Goal: Task Accomplishment & Management: Use online tool/utility

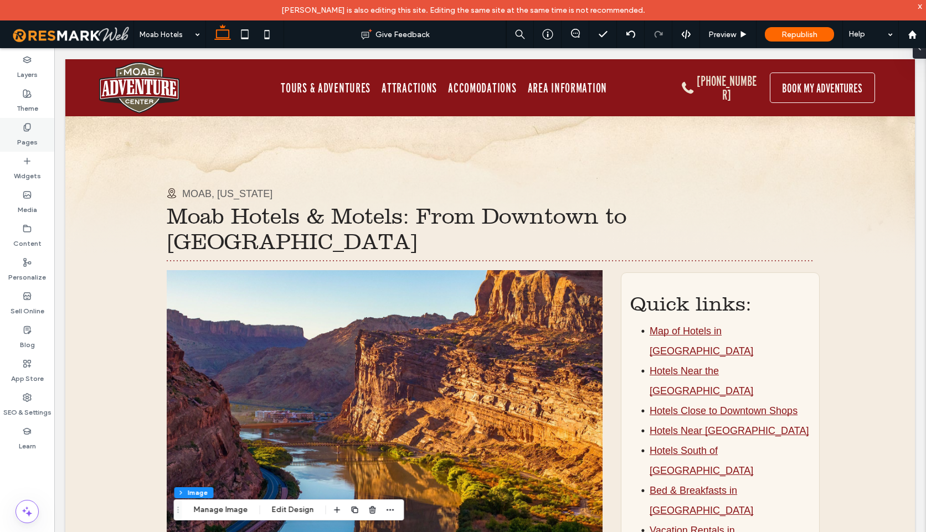
click at [29, 127] on icon at bounding box center [27, 127] width 9 height 9
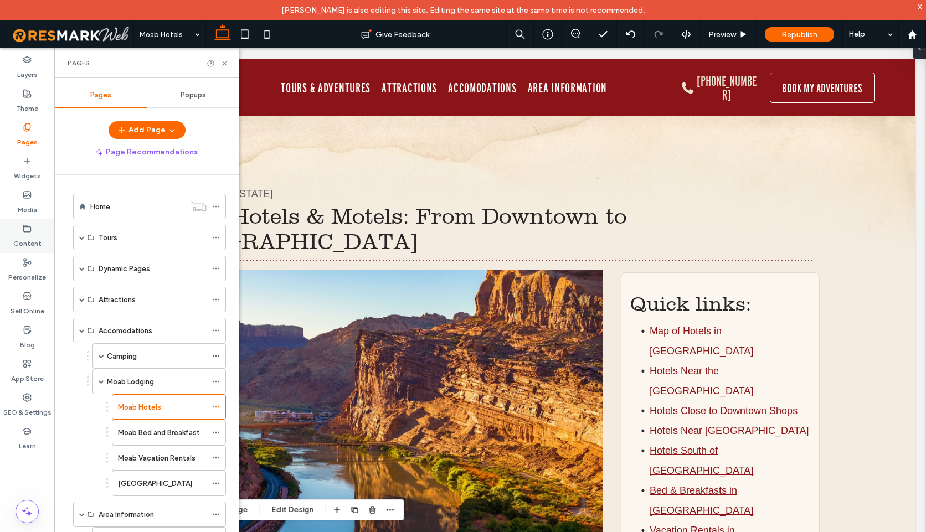
click at [27, 237] on label "Content" at bounding box center [27, 241] width 28 height 16
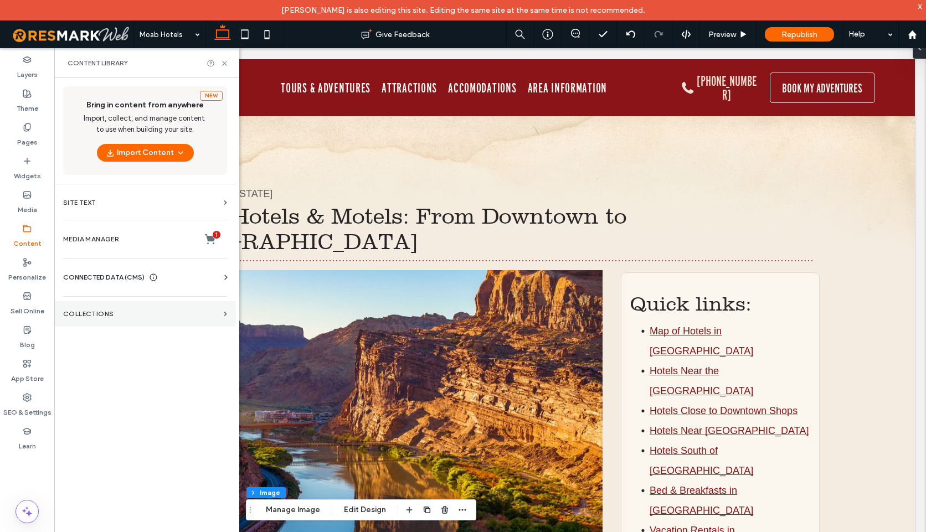
click at [109, 315] on label "Collections" at bounding box center [141, 314] width 156 height 8
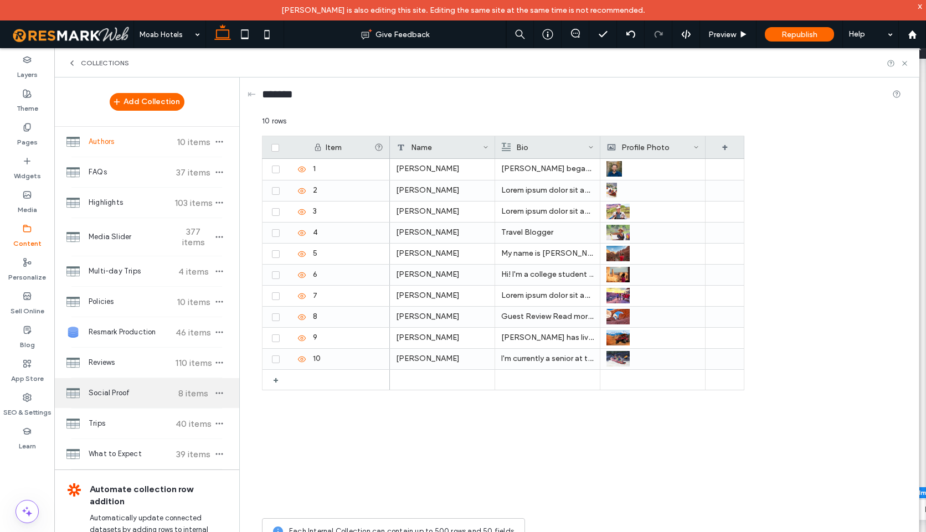
click at [116, 388] on span "Social Proof" at bounding box center [130, 393] width 83 height 11
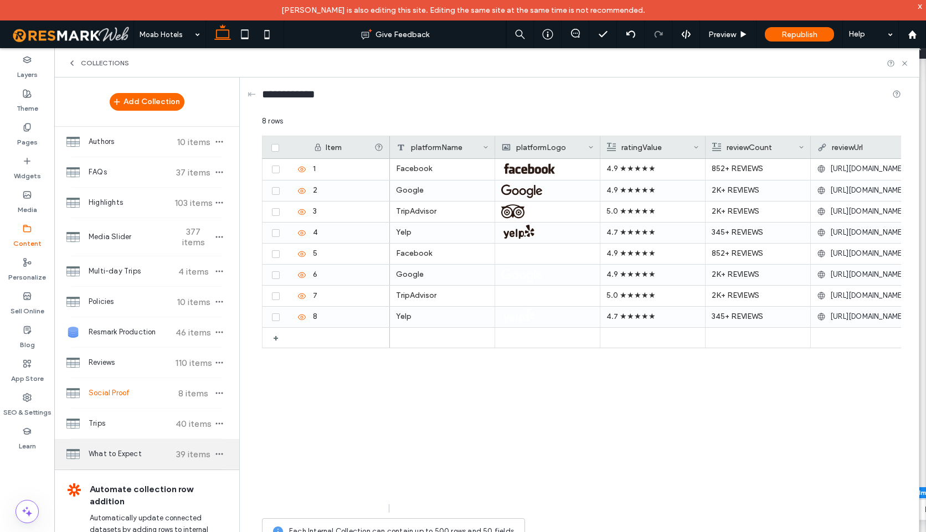
click at [110, 449] on span "What to Expect" at bounding box center [130, 454] width 83 height 11
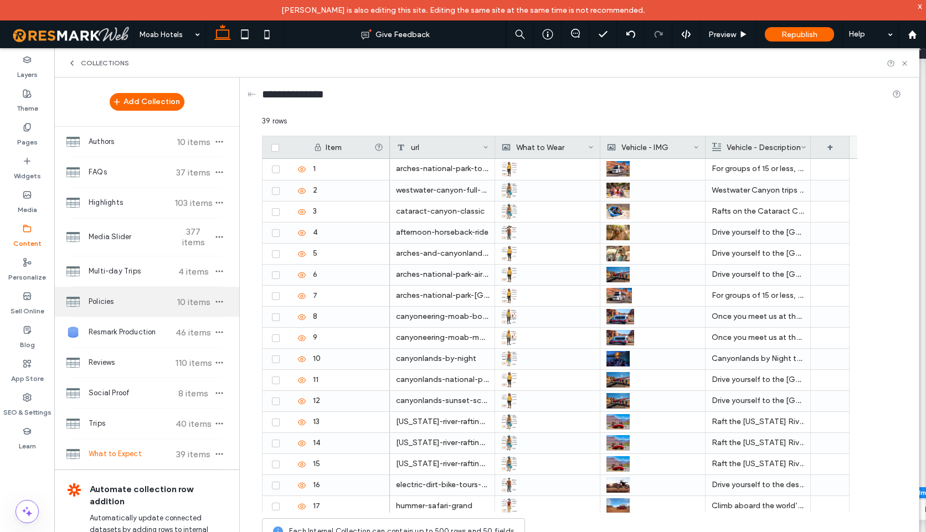
click at [117, 296] on span "Policies" at bounding box center [130, 301] width 83 height 11
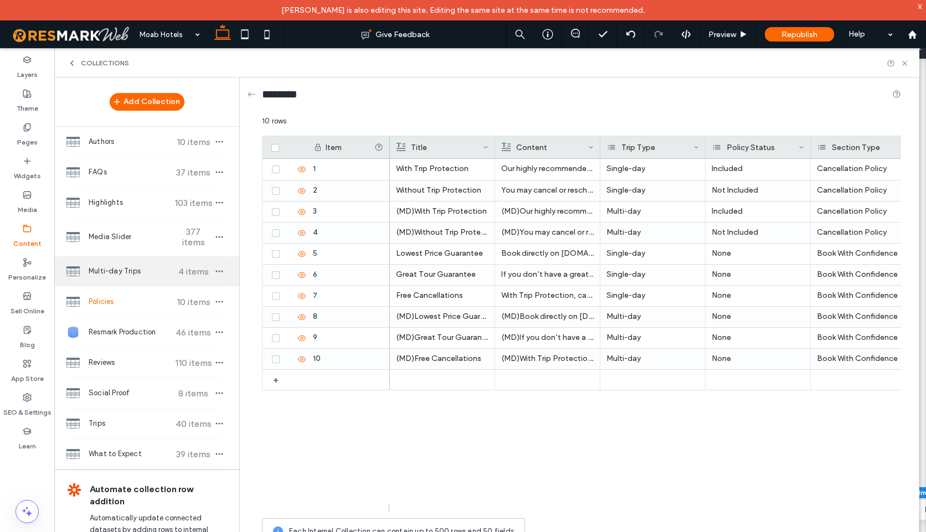
click at [126, 266] on span "Multi-day Trips" at bounding box center [130, 271] width 83 height 11
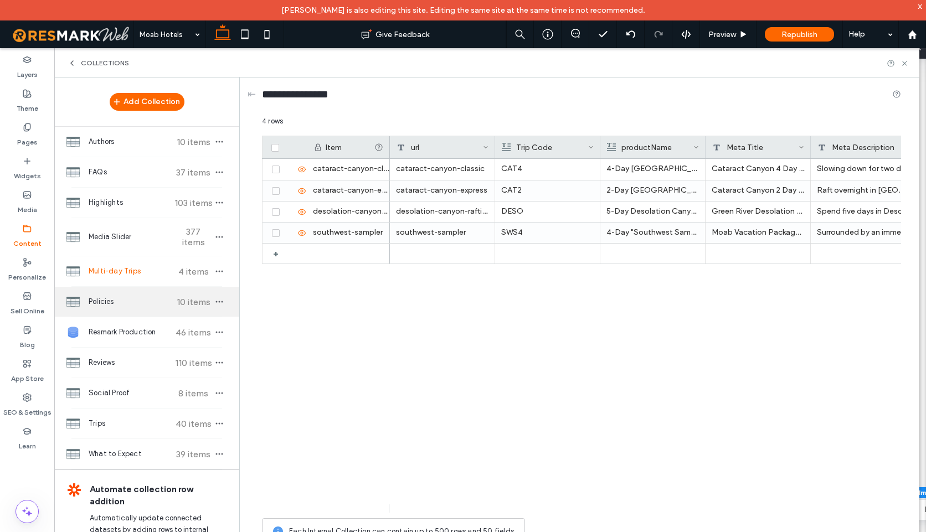
click at [114, 296] on span "Policies" at bounding box center [130, 301] width 83 height 11
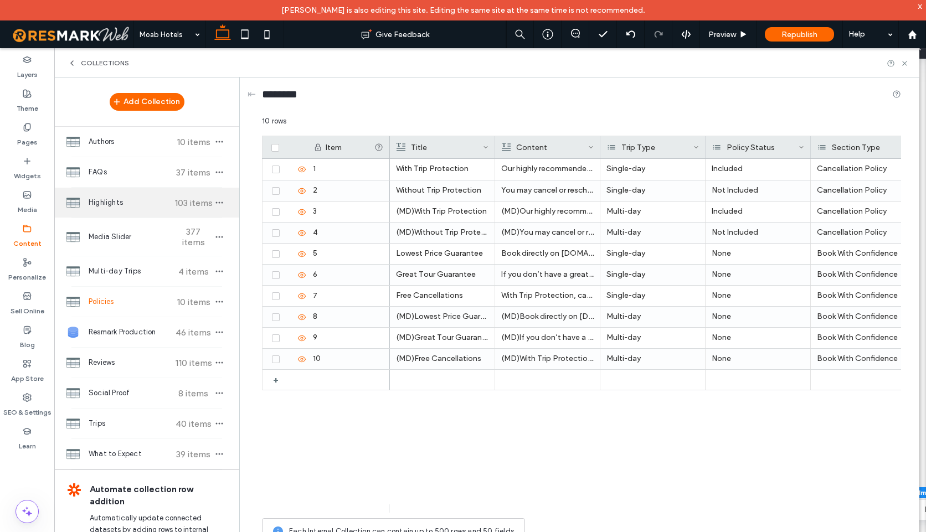
click at [95, 206] on span "Highlights" at bounding box center [130, 202] width 83 height 11
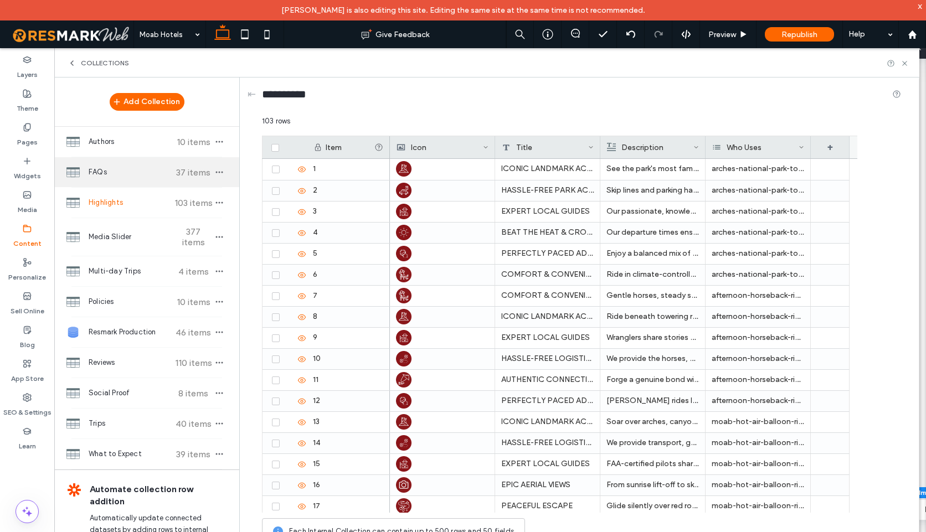
click at [120, 173] on span "FAQs" at bounding box center [130, 172] width 83 height 11
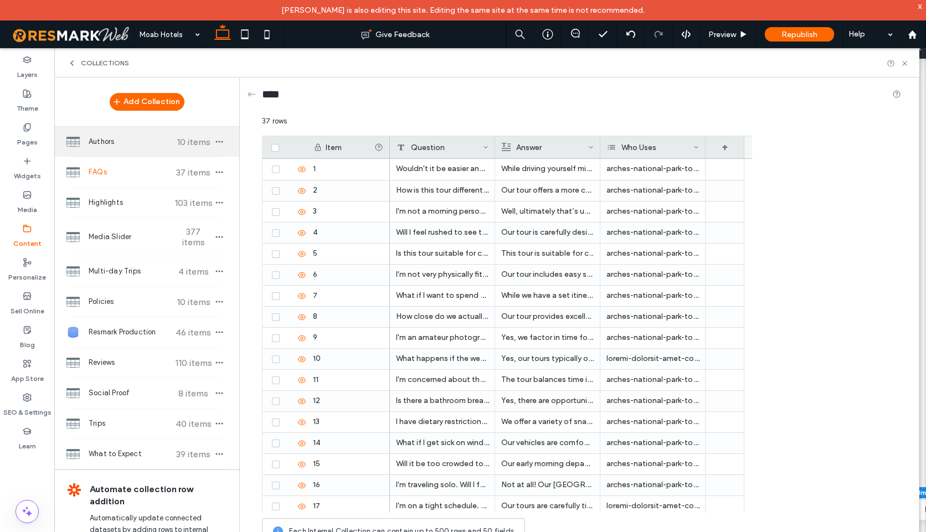
click at [111, 146] on span "Authors" at bounding box center [130, 141] width 83 height 11
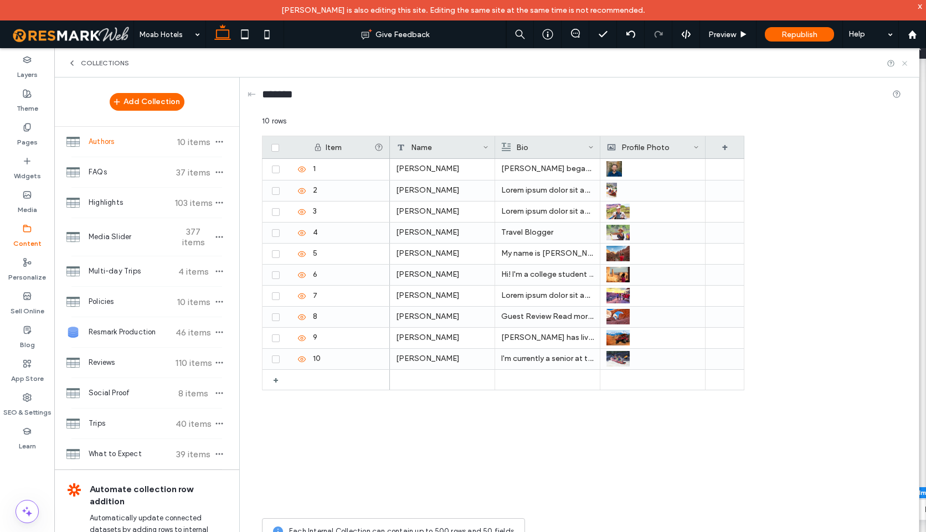
click at [904, 64] on icon at bounding box center [904, 63] width 8 height 8
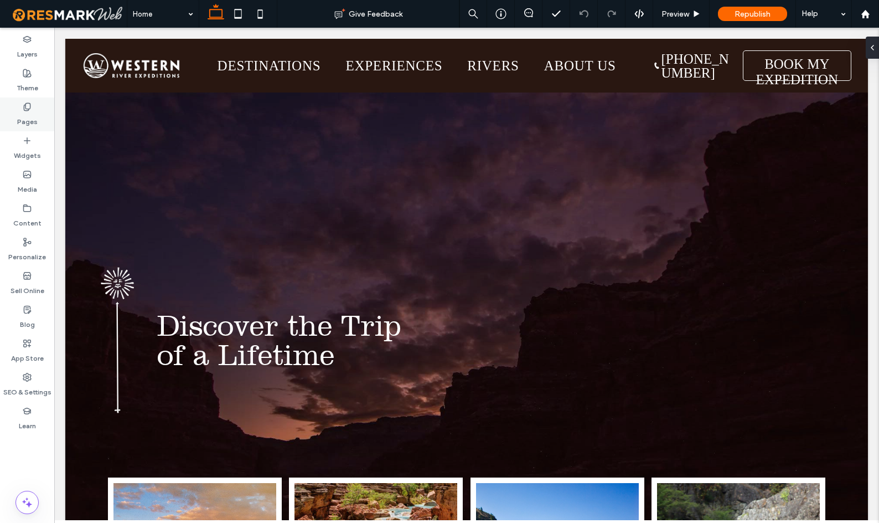
click at [27, 114] on label "Pages" at bounding box center [27, 119] width 20 height 16
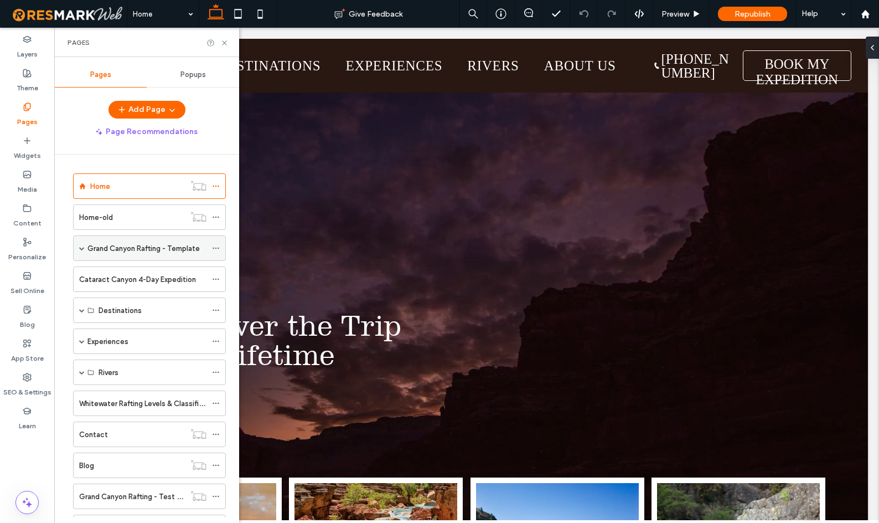
click at [84, 246] on span at bounding box center [82, 248] width 6 height 6
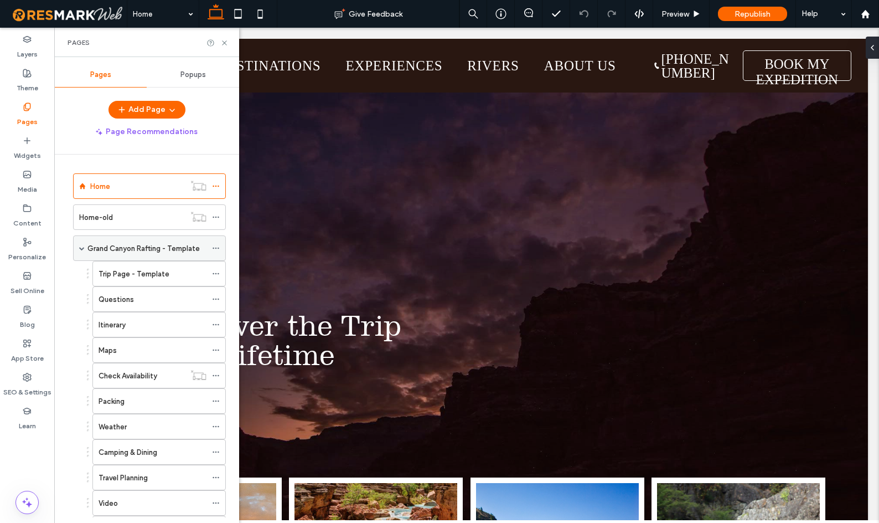
click at [77, 244] on div "Grand Canyon Rafting - Template" at bounding box center [149, 247] width 153 height 25
click at [134, 248] on label "Grand Canyon Rafting - Template" at bounding box center [144, 248] width 112 height 19
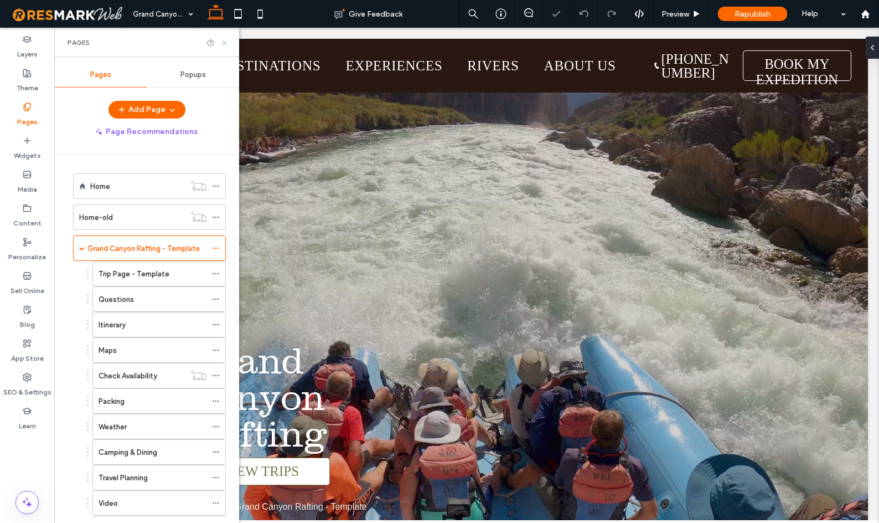
click at [224, 42] on icon at bounding box center [224, 43] width 8 height 8
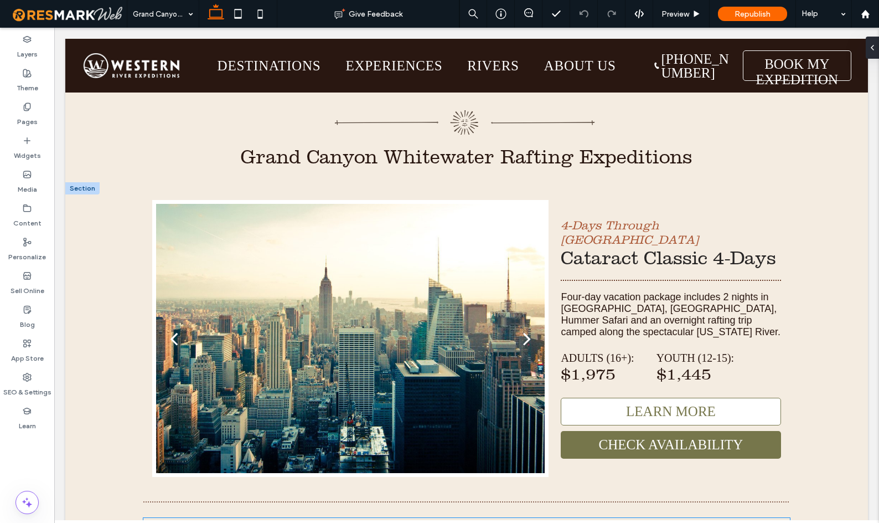
scroll to position [6048, 0]
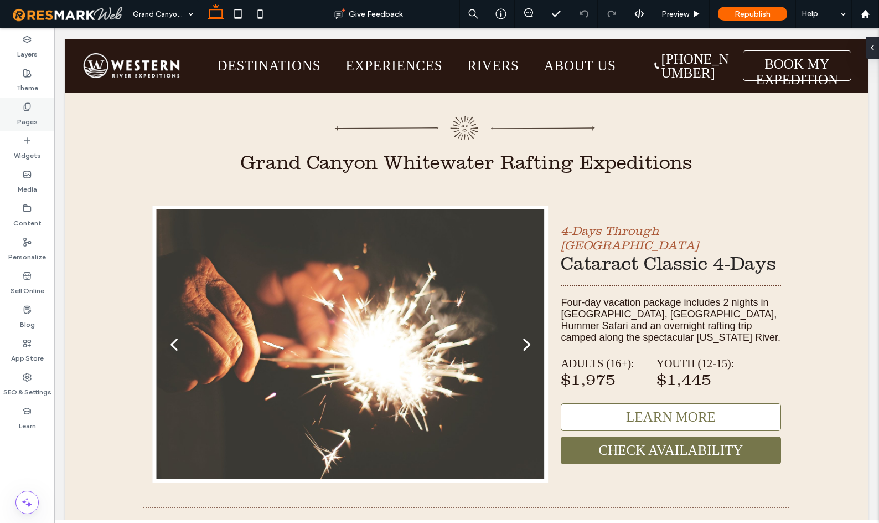
click at [26, 107] on icon at bounding box center [27, 106] width 9 height 9
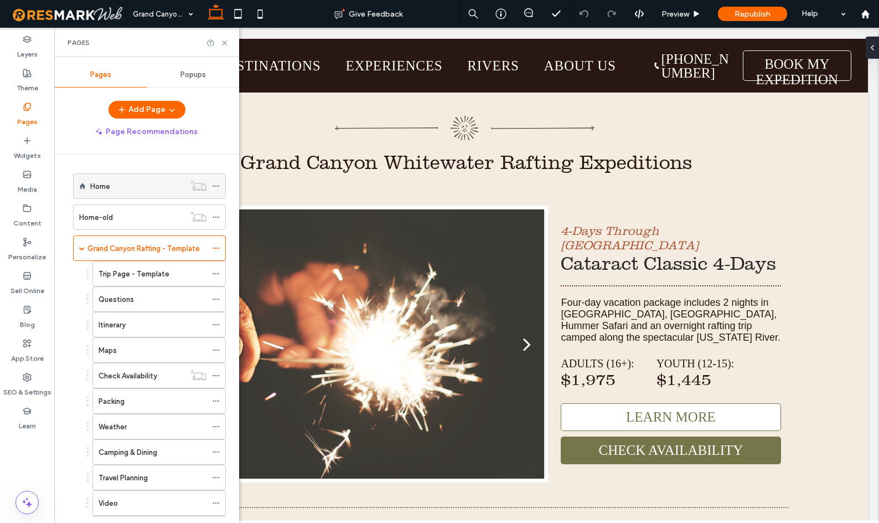
click at [110, 186] on div "Home" at bounding box center [137, 187] width 95 height 12
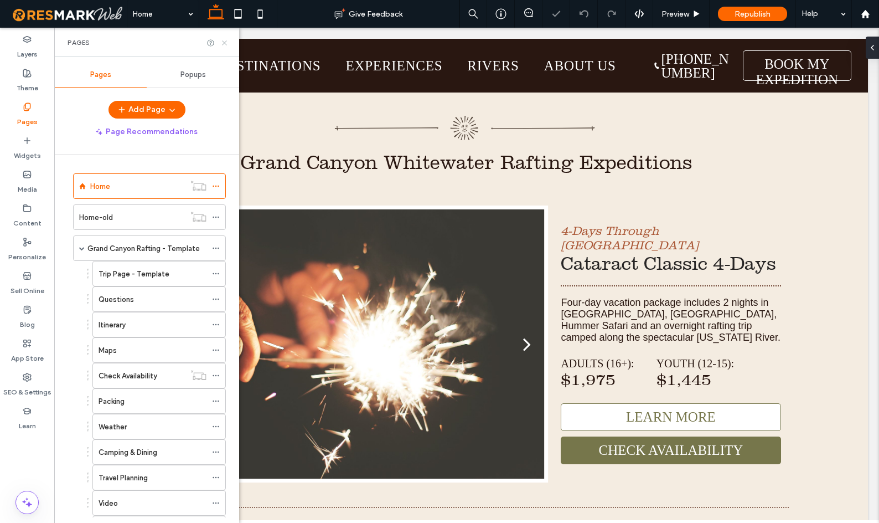
click at [225, 44] on icon at bounding box center [224, 43] width 8 height 8
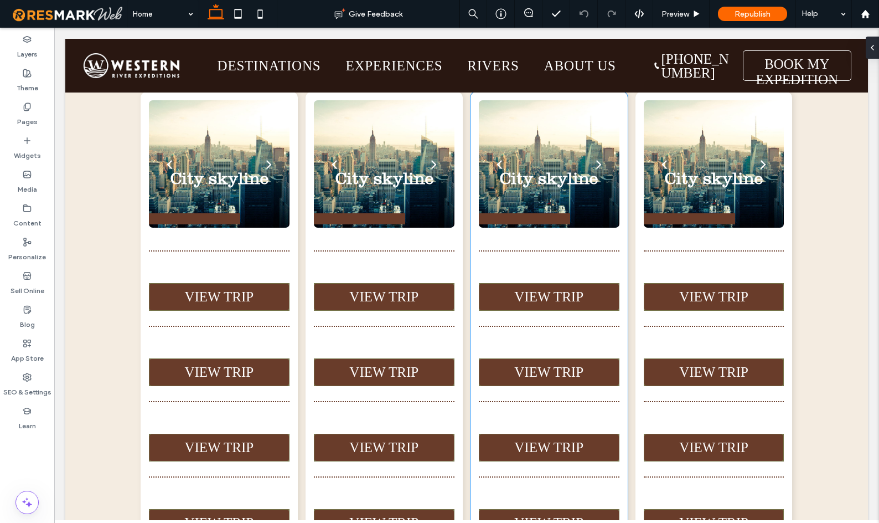
scroll to position [4557, 0]
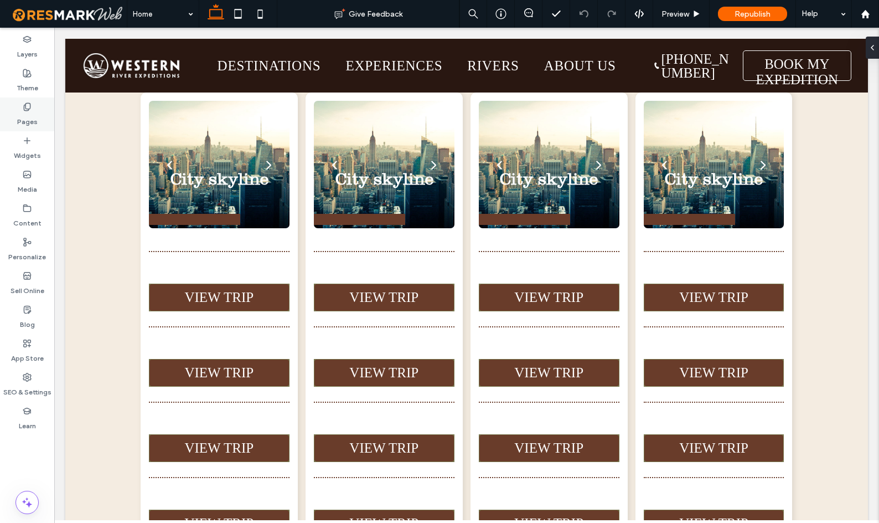
click at [4, 105] on div "Pages" at bounding box center [27, 114] width 54 height 34
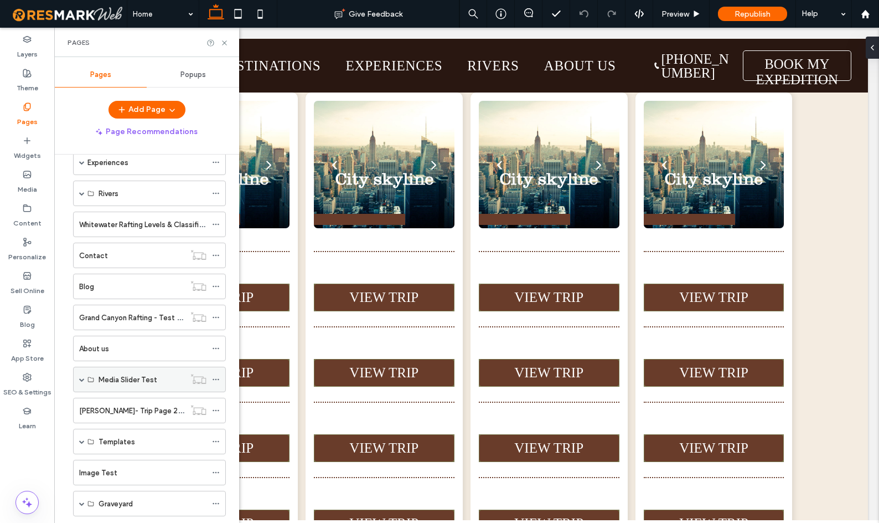
scroll to position [511, 0]
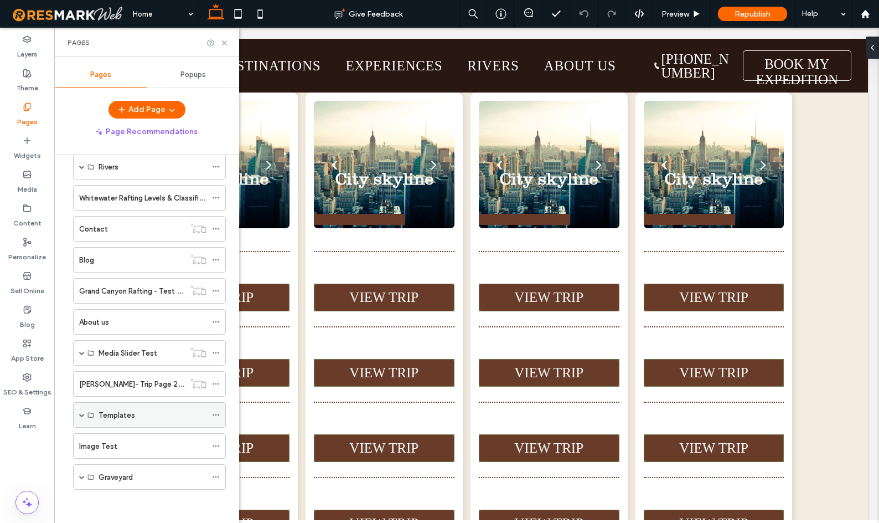
click at [80, 416] on span at bounding box center [82, 415] width 6 height 6
click at [140, 437] on label "General Template" at bounding box center [129, 440] width 61 height 19
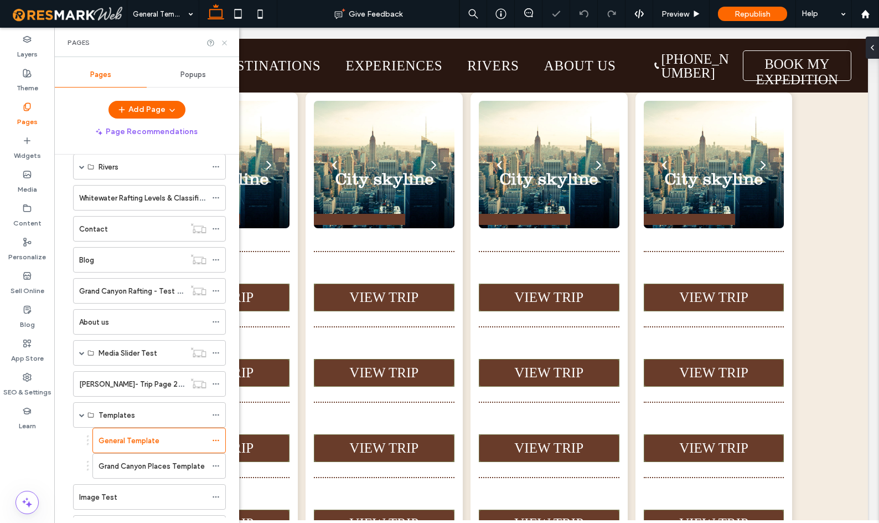
click at [223, 44] on icon at bounding box center [224, 43] width 8 height 8
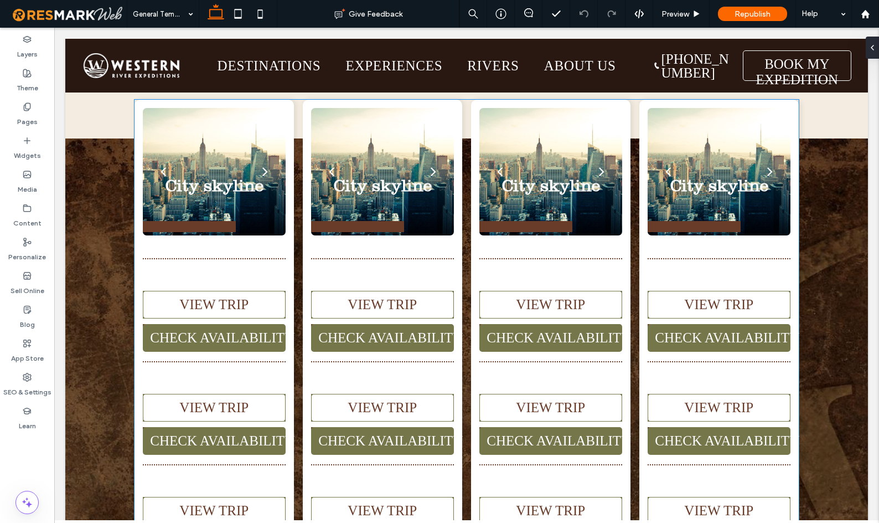
scroll to position [9093, 0]
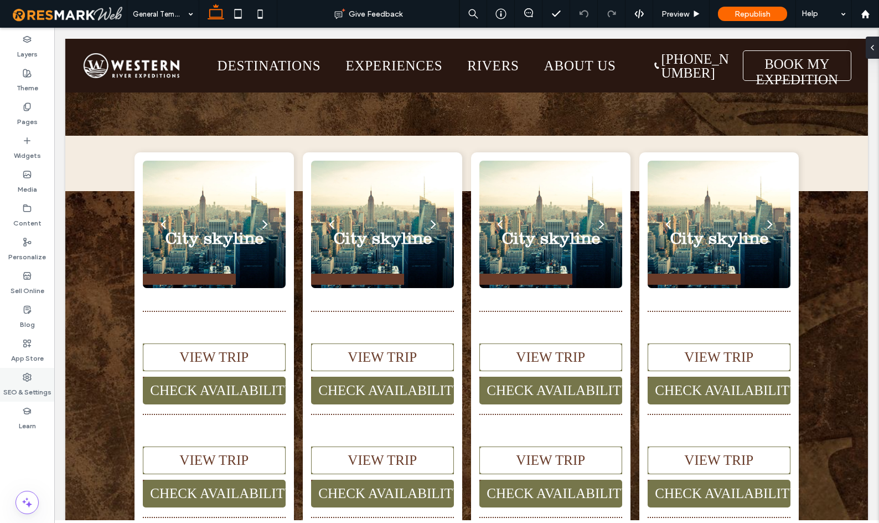
click at [24, 379] on use at bounding box center [27, 377] width 8 height 8
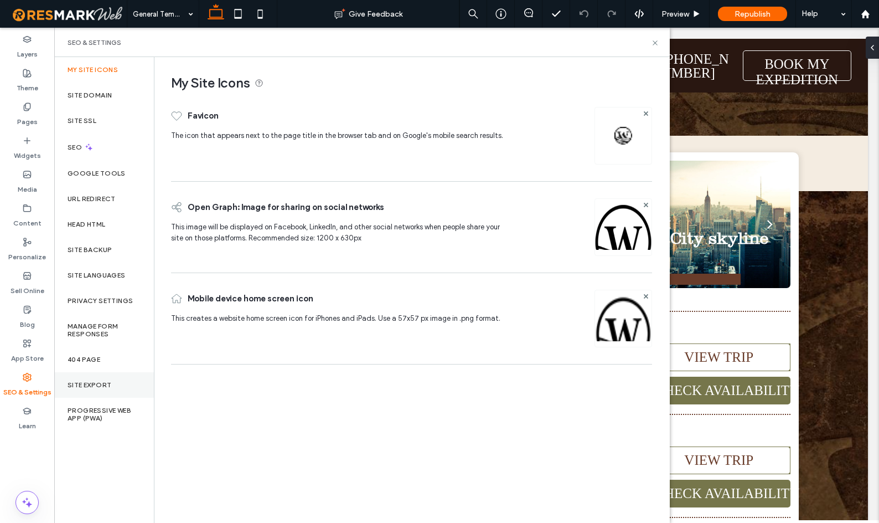
click at [91, 384] on label "Site Export" at bounding box center [90, 385] width 44 height 8
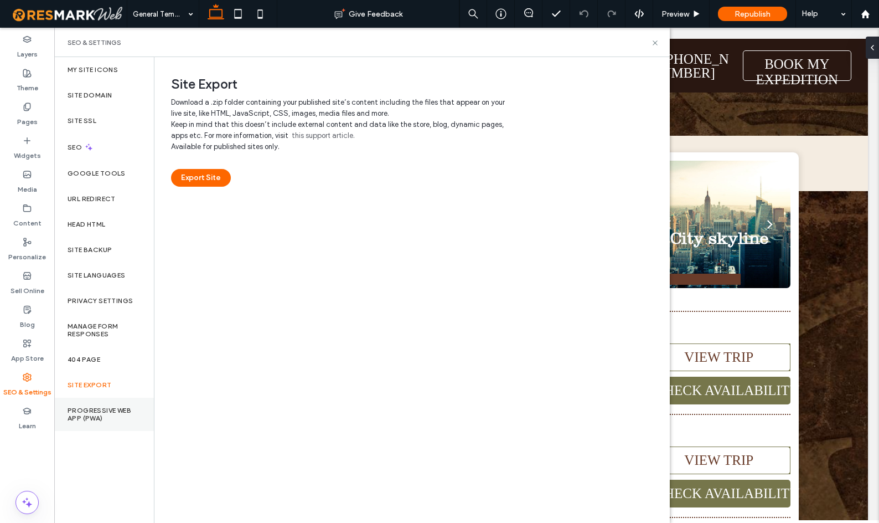
click at [89, 403] on div "Progressive Web App (PWA)" at bounding box center [104, 414] width 100 height 33
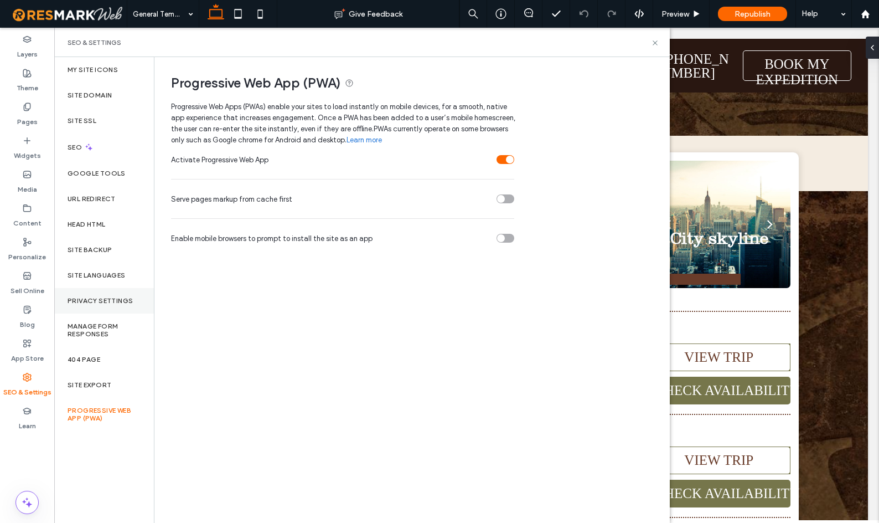
click at [91, 291] on div "Privacy Settings" at bounding box center [104, 300] width 100 height 25
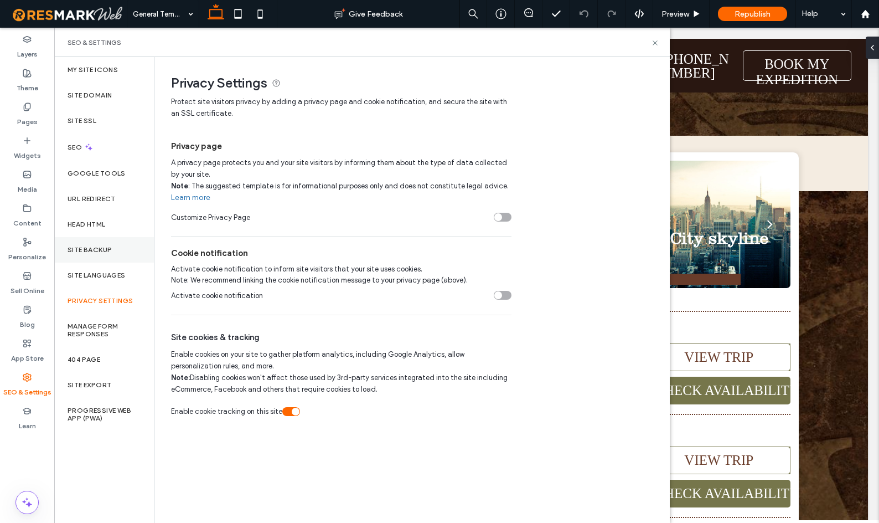
click at [92, 242] on div "Site Backup" at bounding box center [104, 249] width 100 height 25
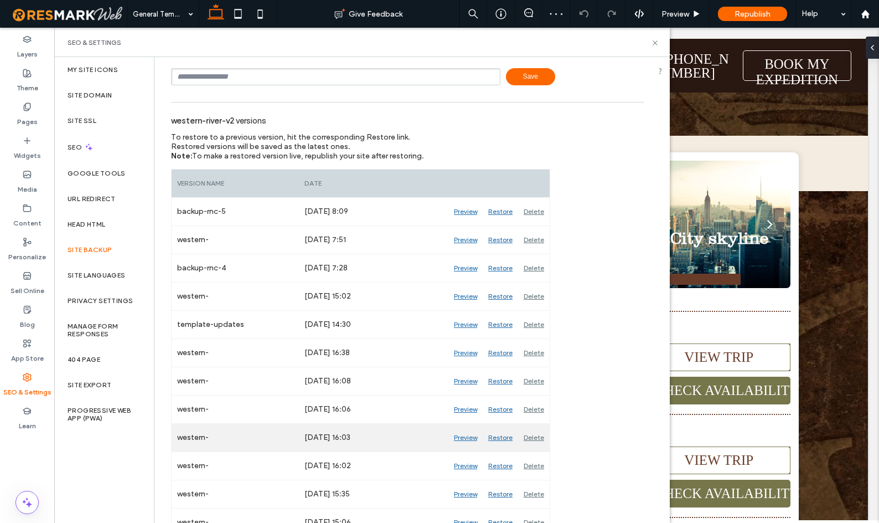
scroll to position [85, 0]
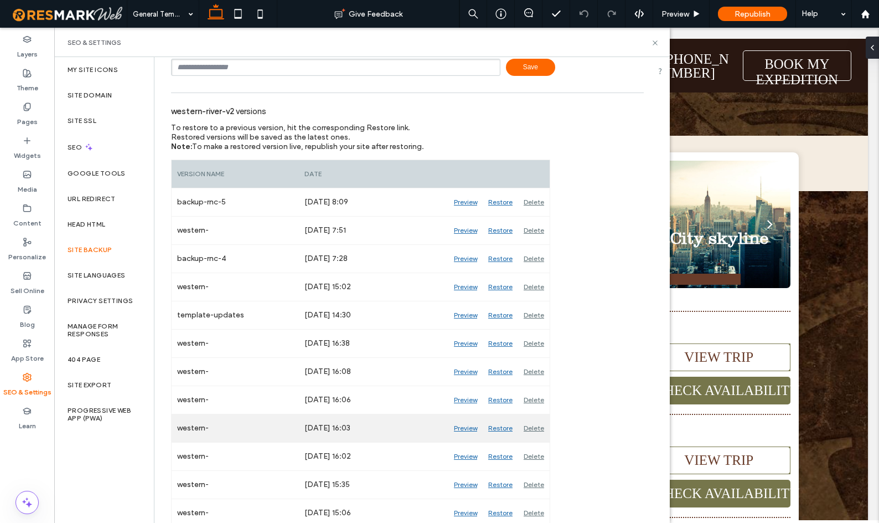
click at [466, 430] on div "Preview" at bounding box center [466, 428] width 34 height 28
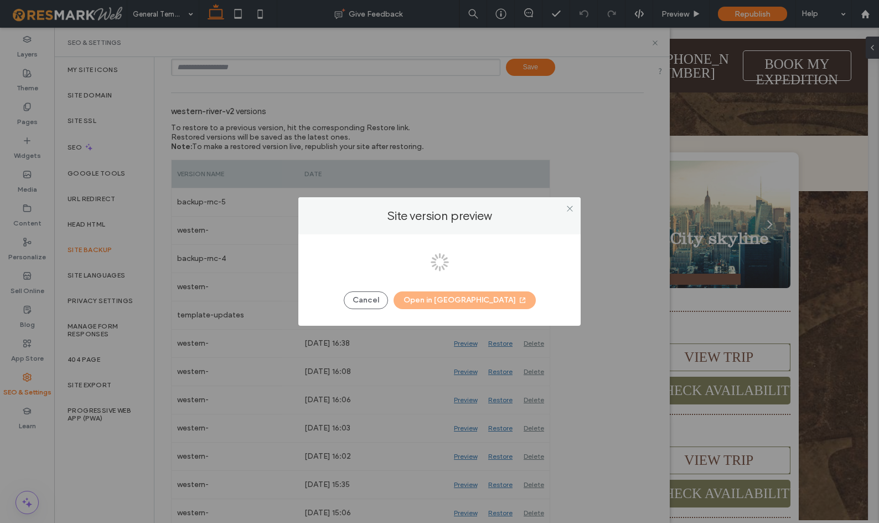
click at [466, 301] on div at bounding box center [439, 261] width 879 height 523
click at [460, 300] on button "Open in New Tab" at bounding box center [465, 300] width 142 height 18
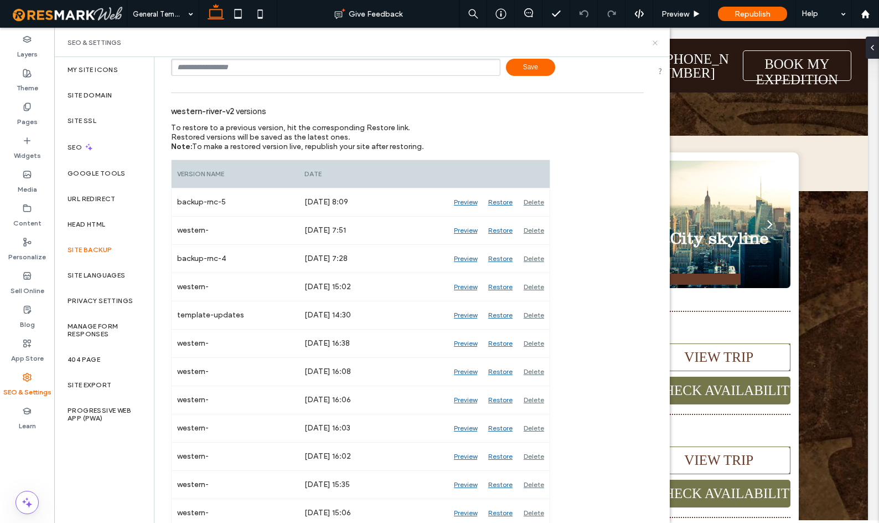
click at [656, 41] on icon at bounding box center [655, 43] width 8 height 8
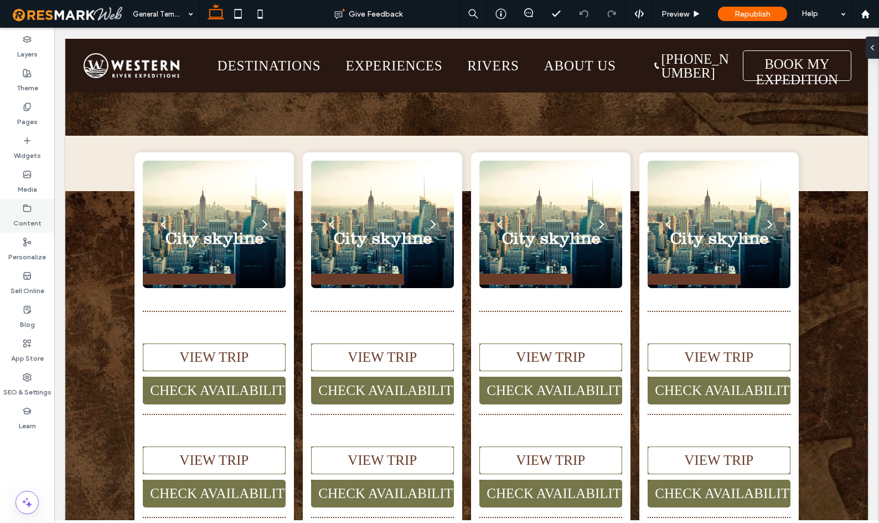
click at [28, 219] on label "Content" at bounding box center [27, 221] width 28 height 16
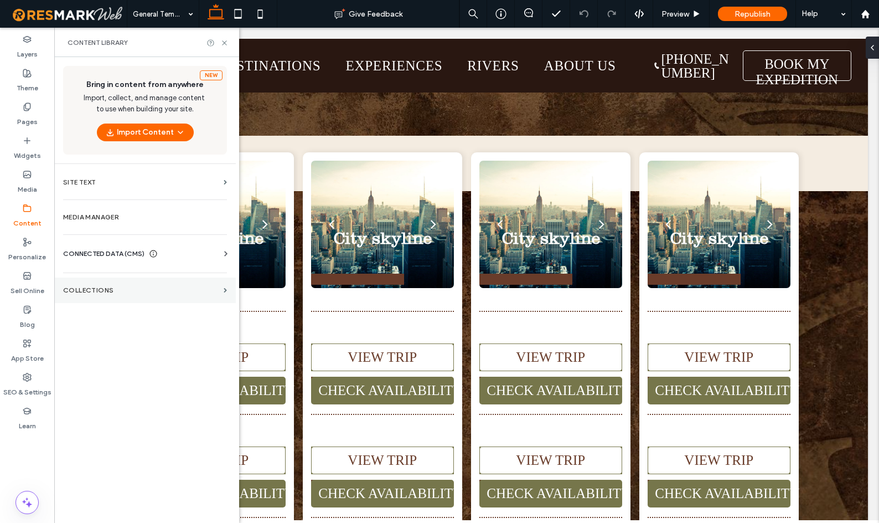
click at [101, 291] on label "Collections" at bounding box center [141, 290] width 156 height 8
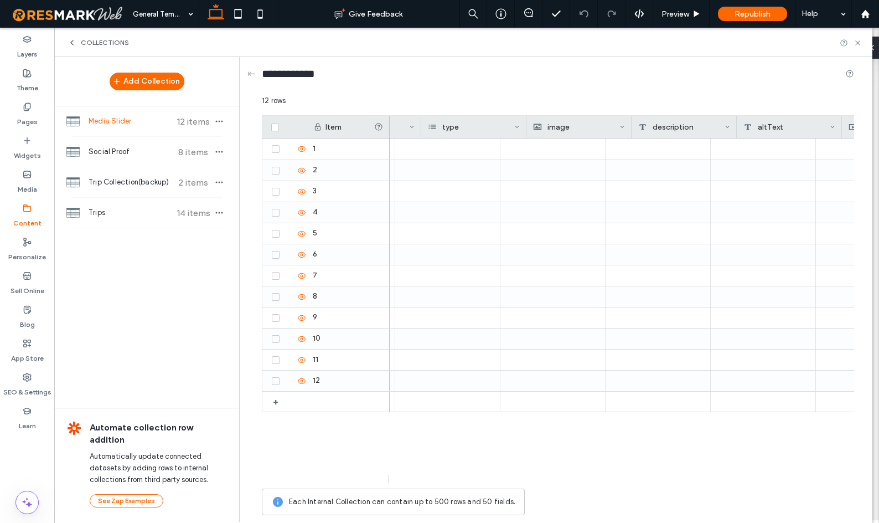
scroll to position [0, 0]
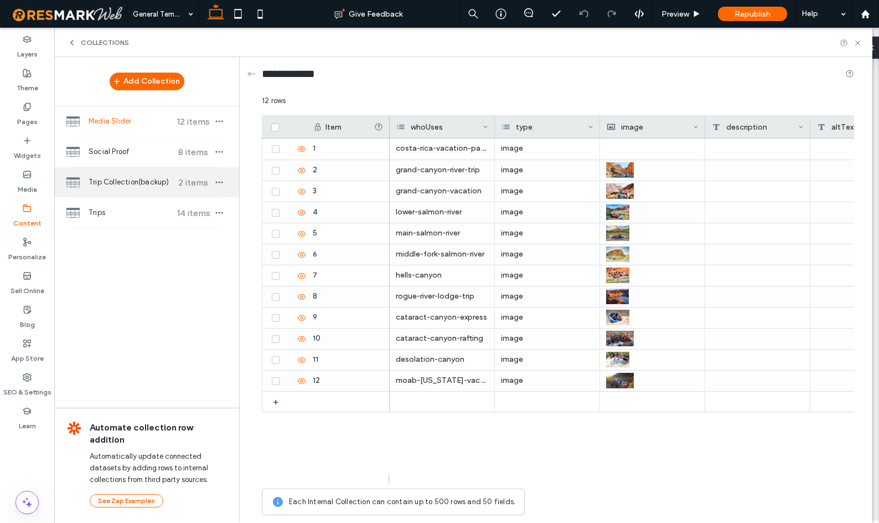
click at [130, 187] on span "Trip Collection(backup)" at bounding box center [130, 182] width 83 height 11
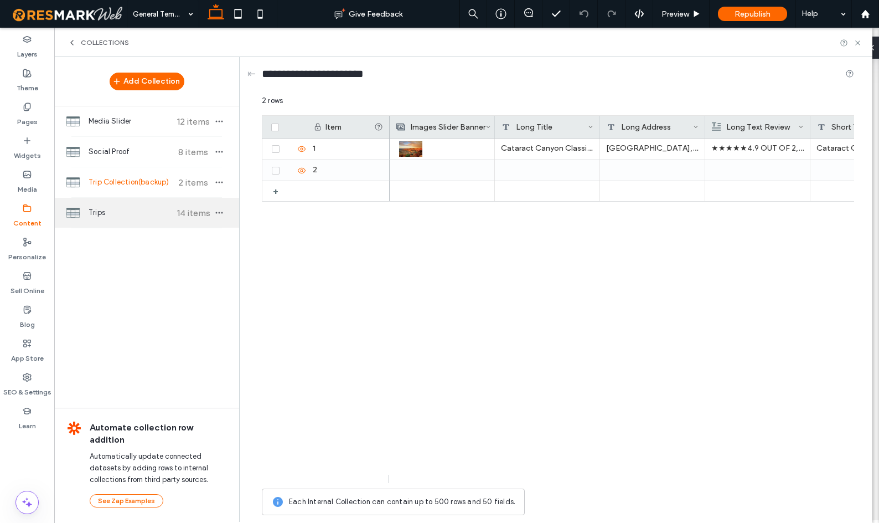
click at [114, 209] on span "Trips" at bounding box center [130, 212] width 83 height 11
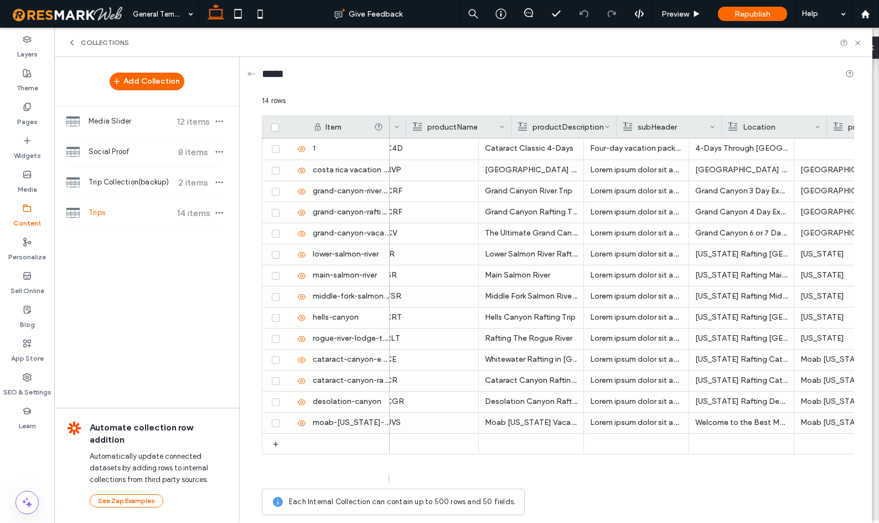
scroll to position [0, 228]
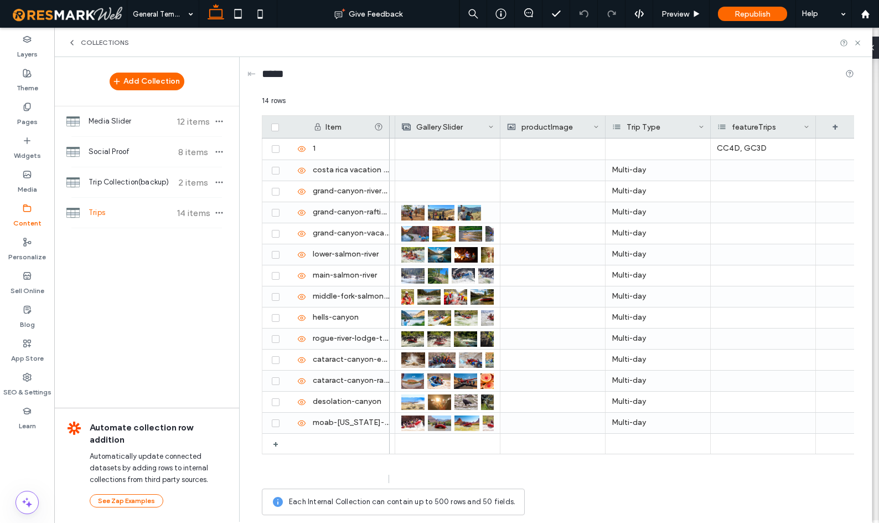
click at [27, 210] on use at bounding box center [27, 207] width 7 height 7
click at [106, 212] on span "Trips" at bounding box center [130, 212] width 83 height 11
click at [116, 123] on span "Media Slider" at bounding box center [130, 121] width 83 height 11
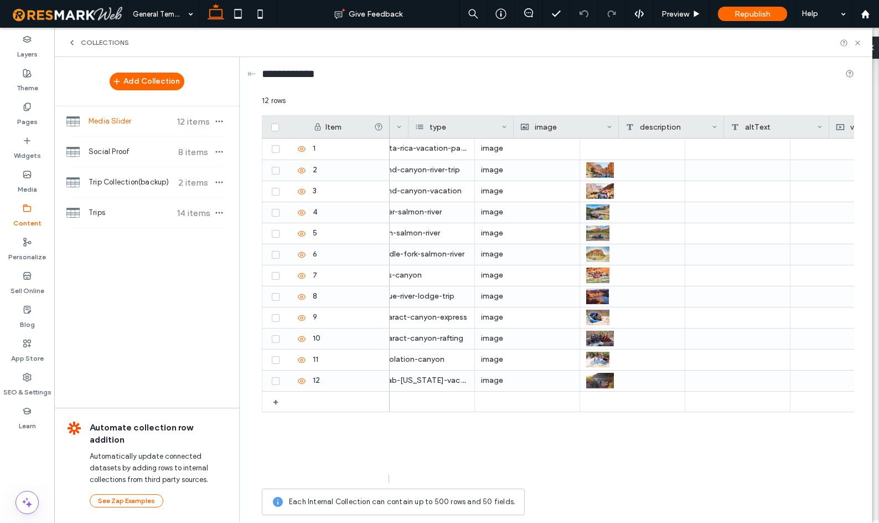
scroll to position [0, 0]
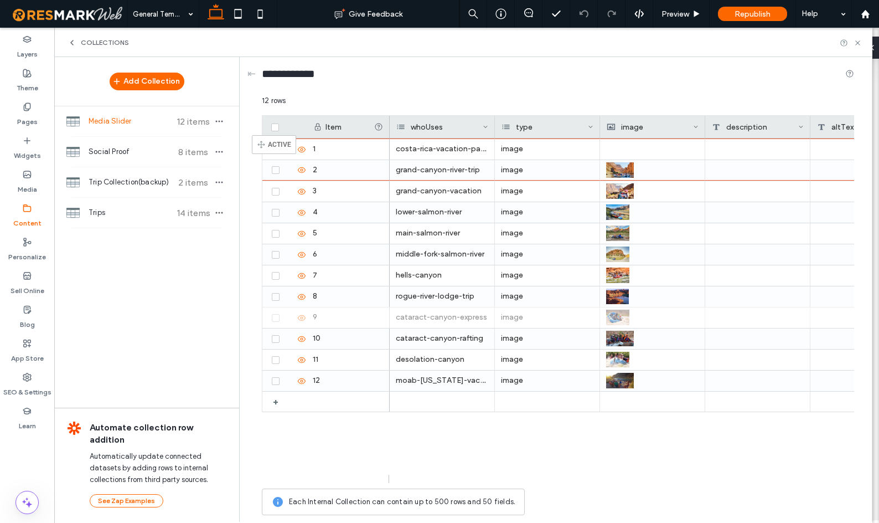
drag, startPoint x: 268, startPoint y: 320, endPoint x: 269, endPoint y: 140, distance: 179.4
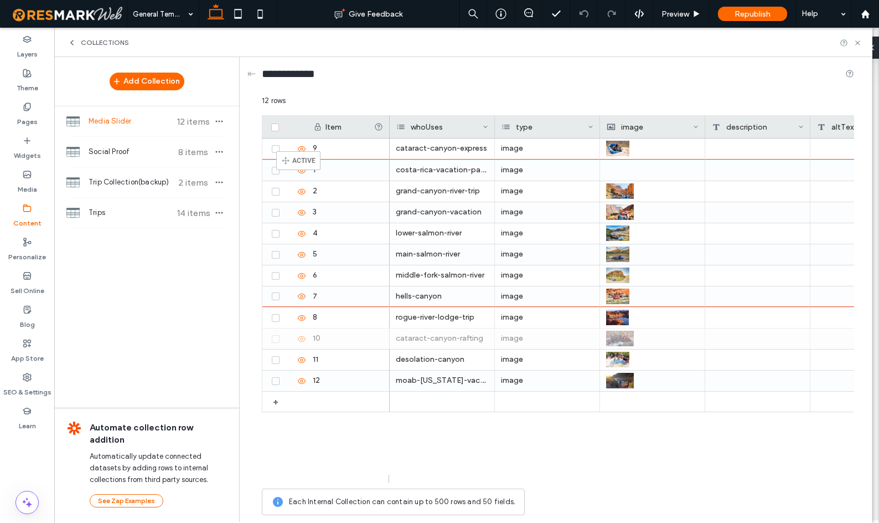
drag, startPoint x: 267, startPoint y: 336, endPoint x: 293, endPoint y: 156, distance: 181.8
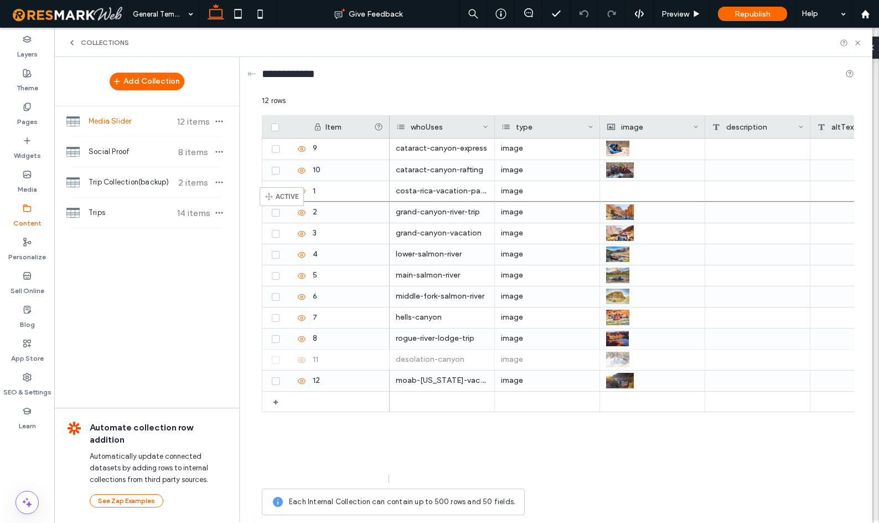
drag, startPoint x: 265, startPoint y: 358, endPoint x: 276, endPoint y: 192, distance: 166.0
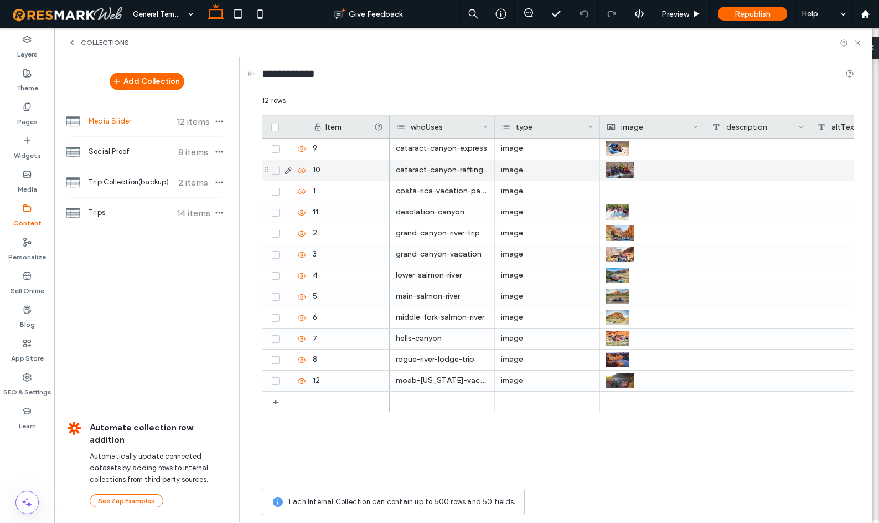
click at [277, 170] on icon at bounding box center [276, 170] width 4 height 3
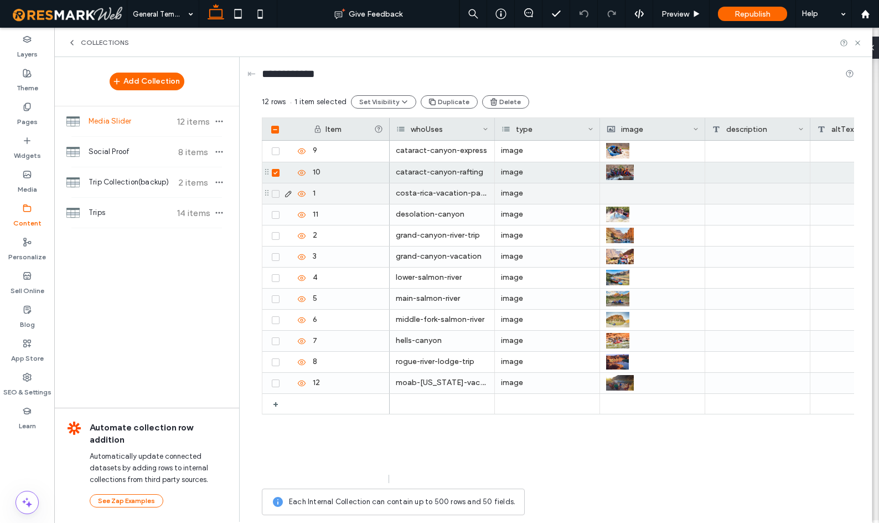
click at [275, 196] on span at bounding box center [276, 194] width 8 height 8
click at [276, 173] on icon at bounding box center [276, 172] width 4 height 3
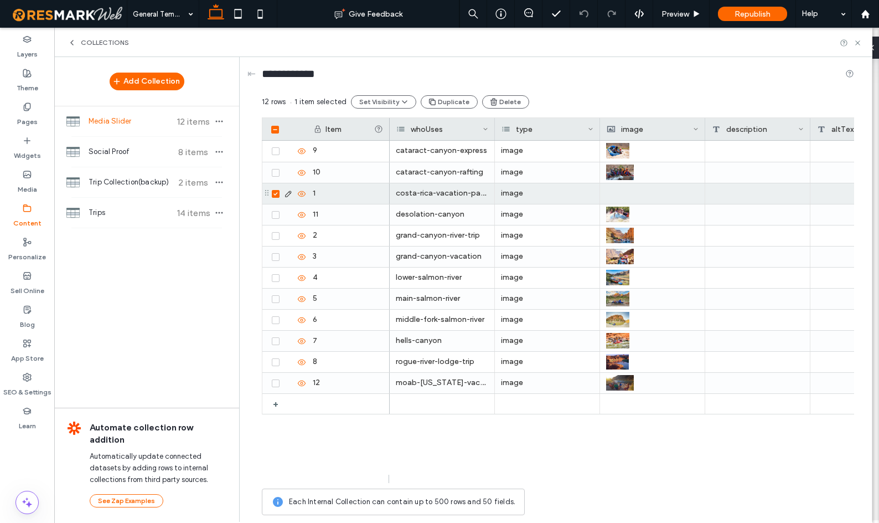
click at [274, 192] on icon at bounding box center [276, 193] width 4 height 3
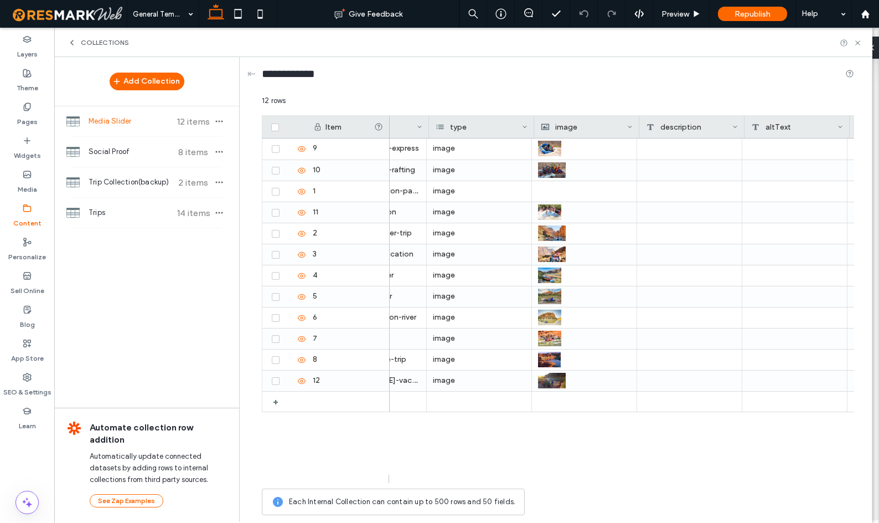
scroll to position [0, 73]
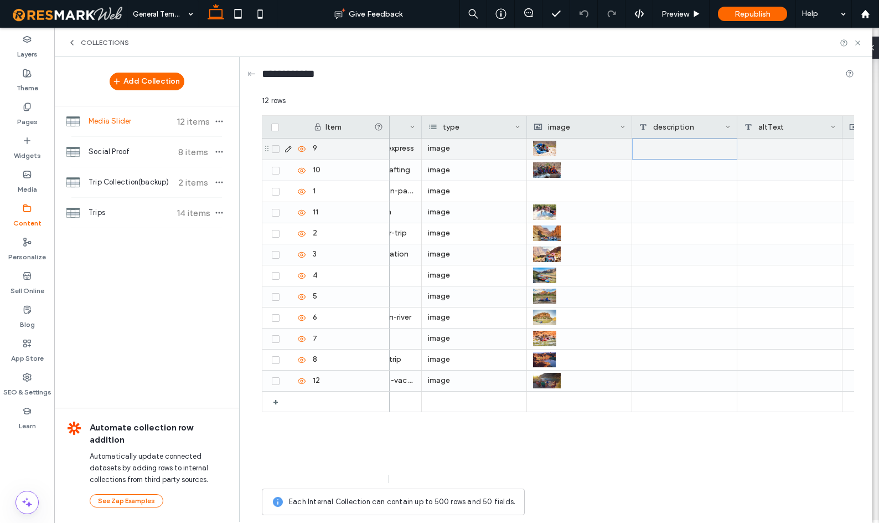
click at [684, 146] on div at bounding box center [684, 148] width 105 height 21
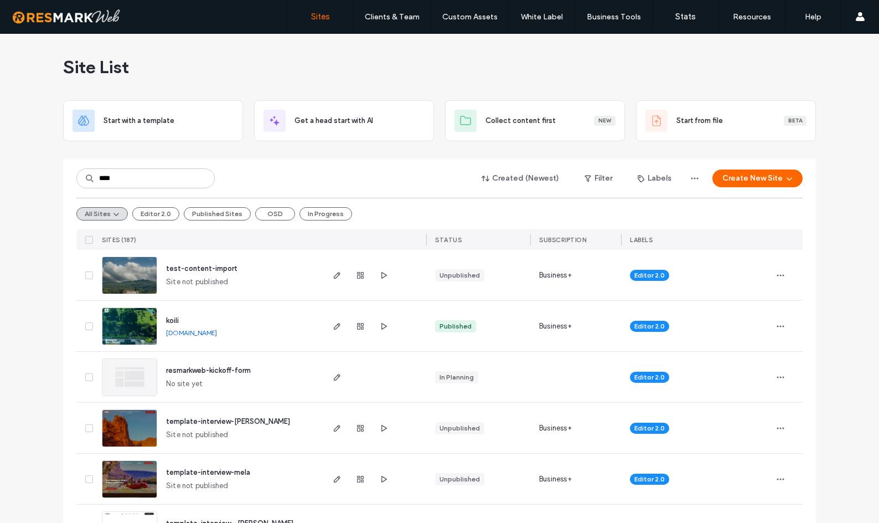
type input "****"
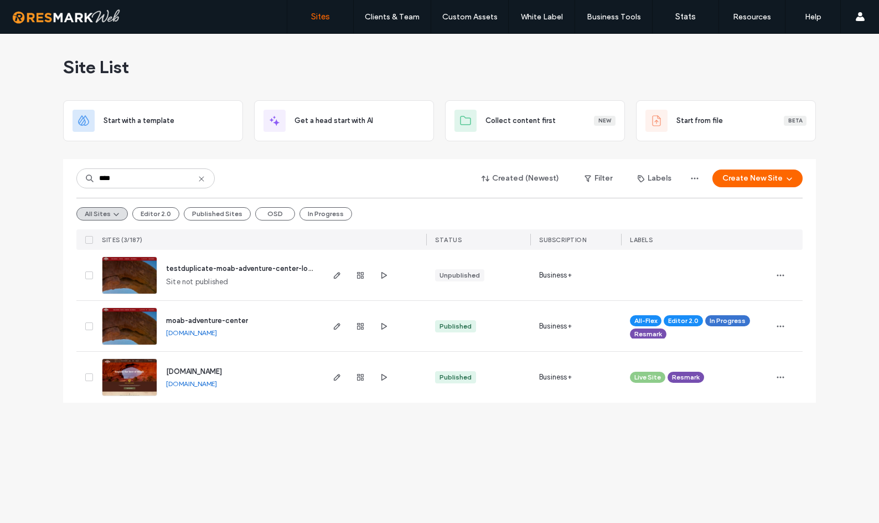
click at [209, 318] on span "moab-adventure-center" at bounding box center [207, 320] width 82 height 8
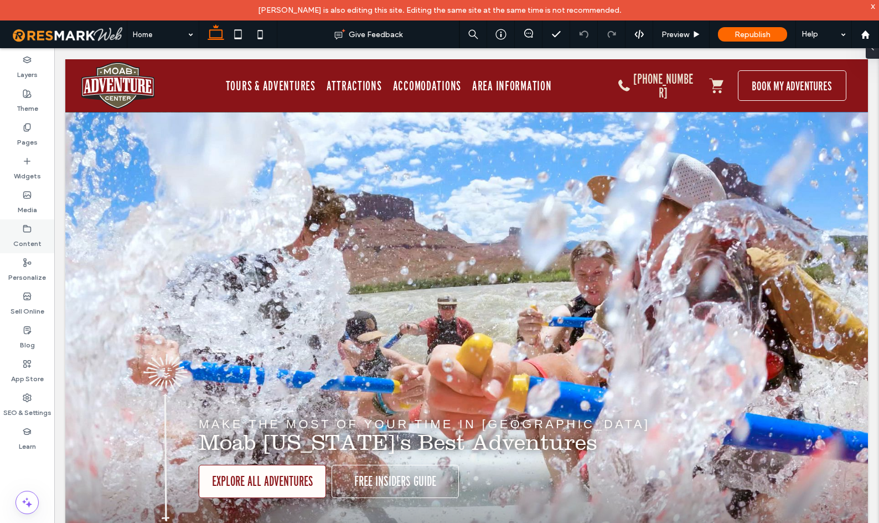
click at [30, 231] on use at bounding box center [27, 228] width 7 height 7
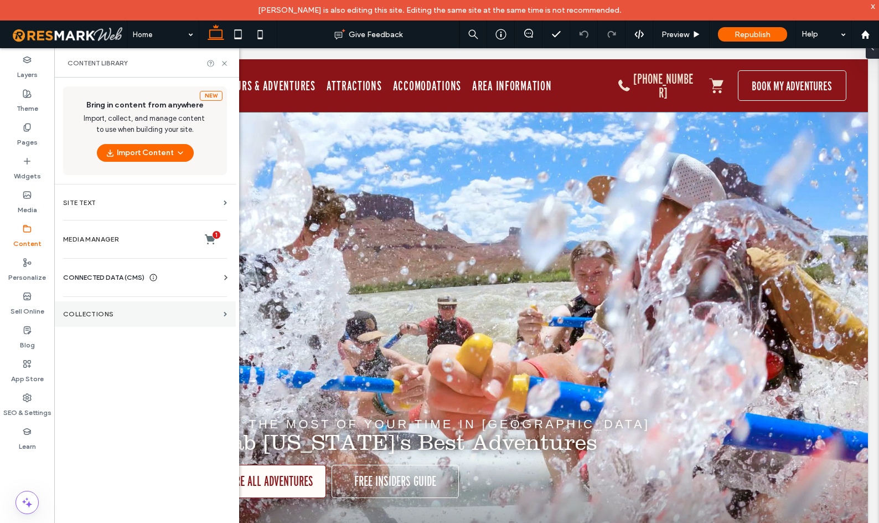
click at [101, 311] on label "Collections" at bounding box center [141, 314] width 156 height 8
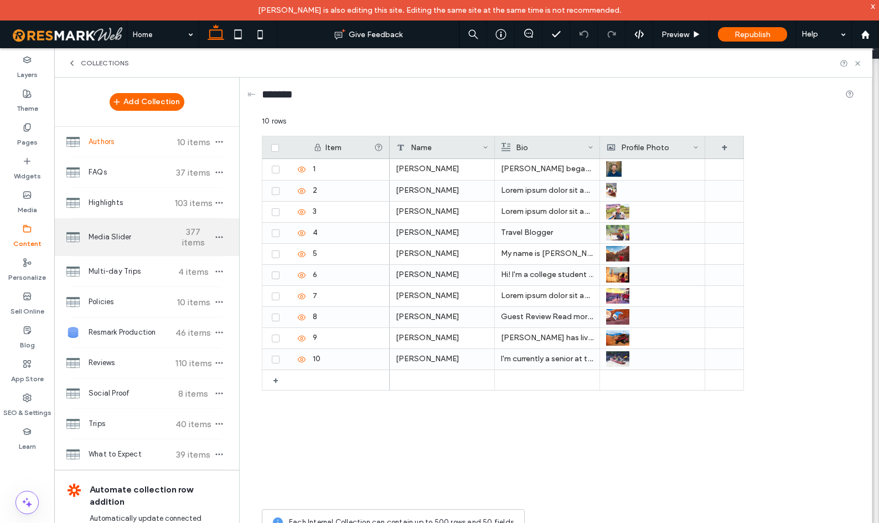
click at [110, 234] on span "Media Slider" at bounding box center [130, 236] width 83 height 11
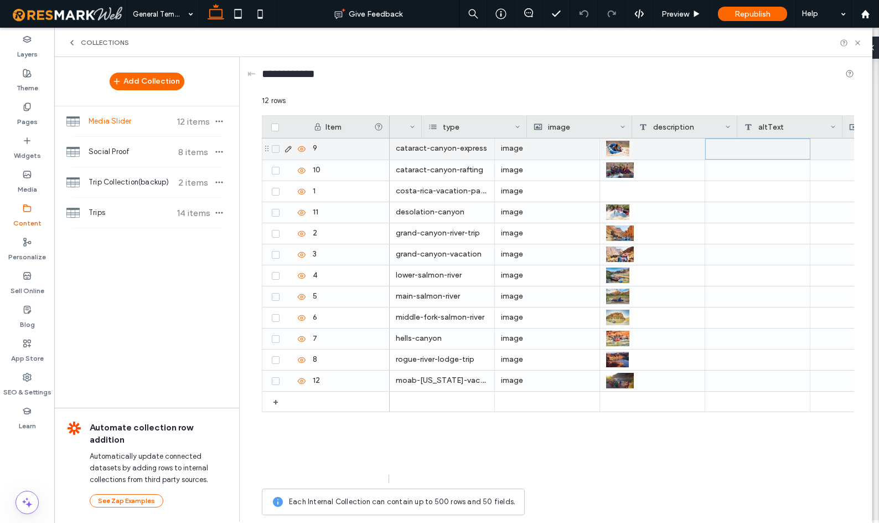
scroll to position [0, 73]
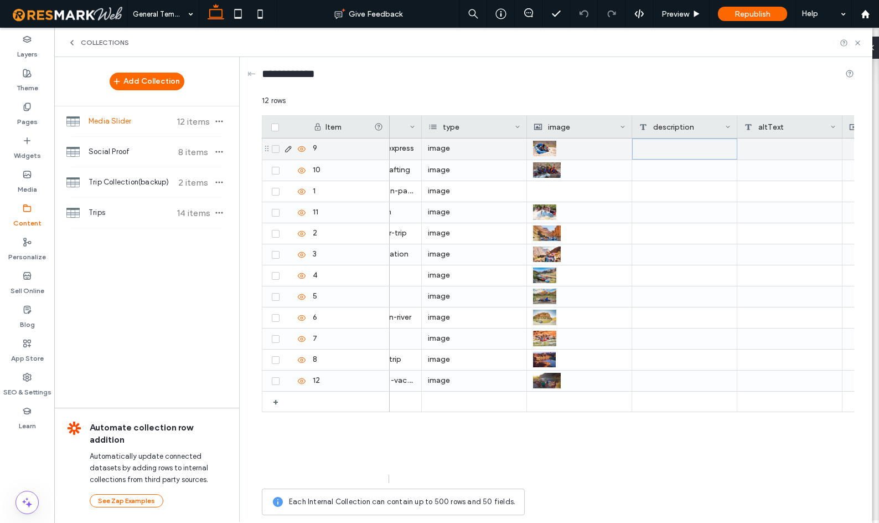
click at [781, 153] on div at bounding box center [790, 148] width 105 height 21
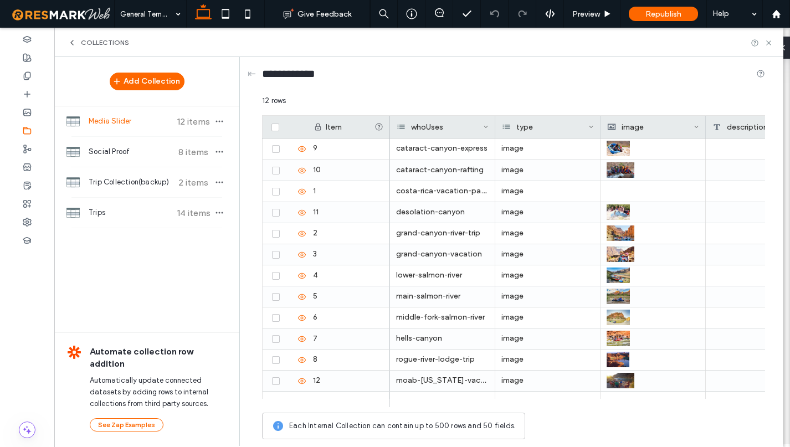
scroll to position [9100, 0]
